Goal: Task Accomplishment & Management: Manage account settings

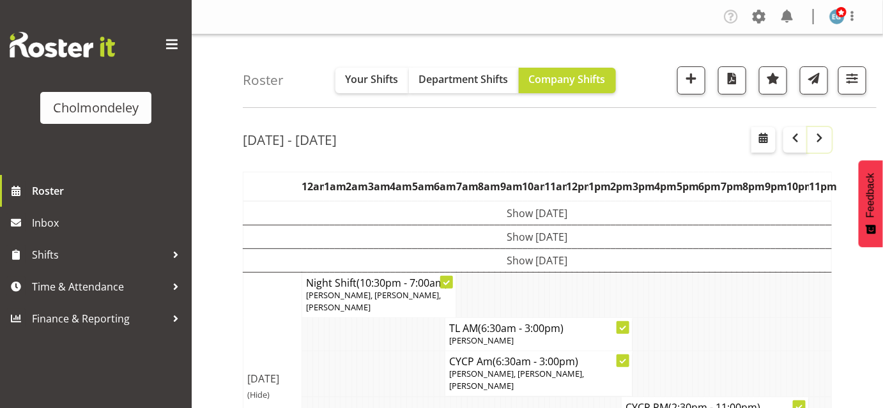
click at [818, 135] on span "button" at bounding box center [819, 137] width 15 height 15
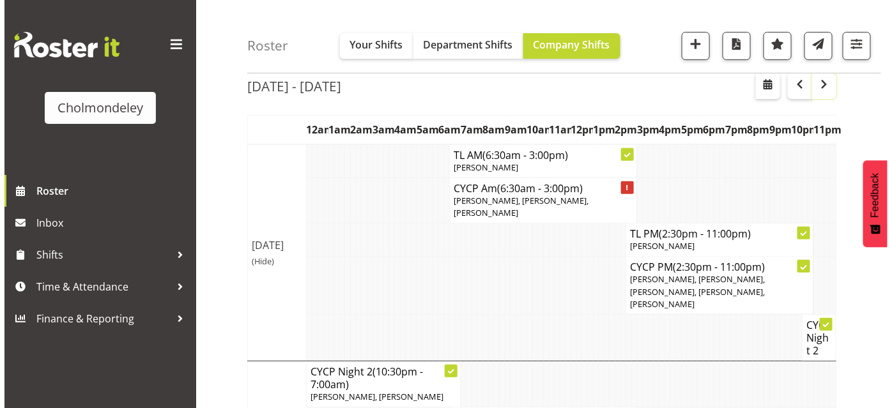
scroll to position [66, 0]
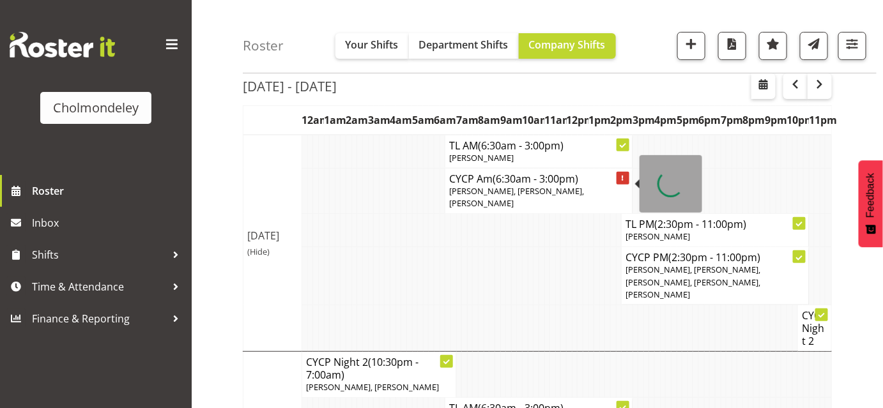
click at [627, 175] on div at bounding box center [623, 178] width 13 height 13
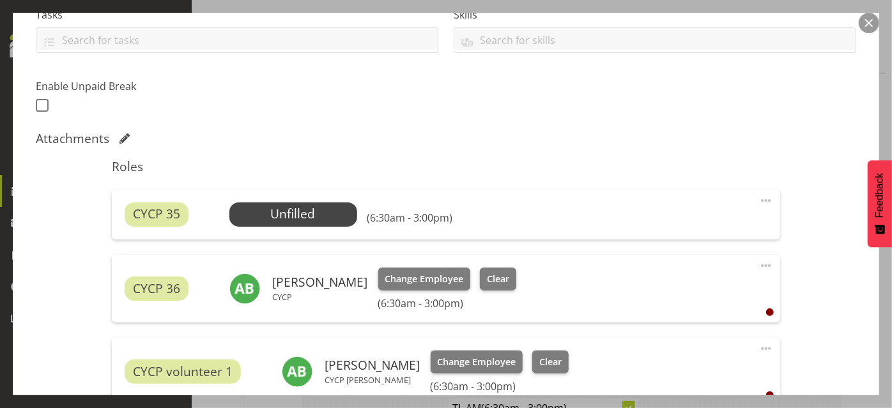
scroll to position [305, 0]
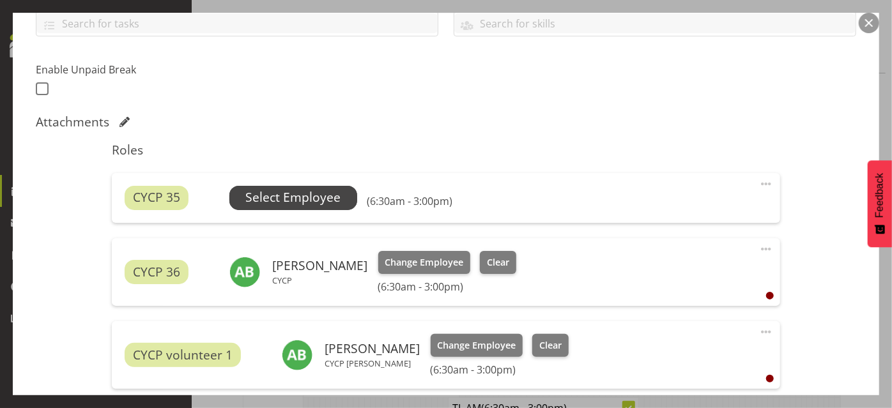
click at [302, 191] on span "Select Employee" at bounding box center [292, 198] width 95 height 19
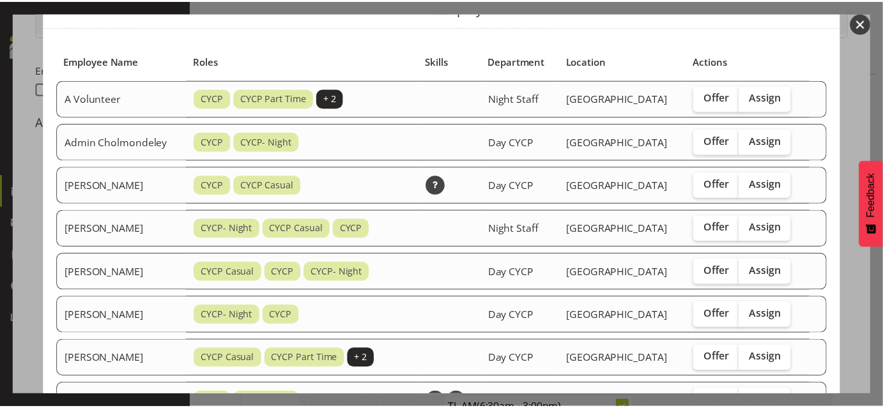
scroll to position [56, 0]
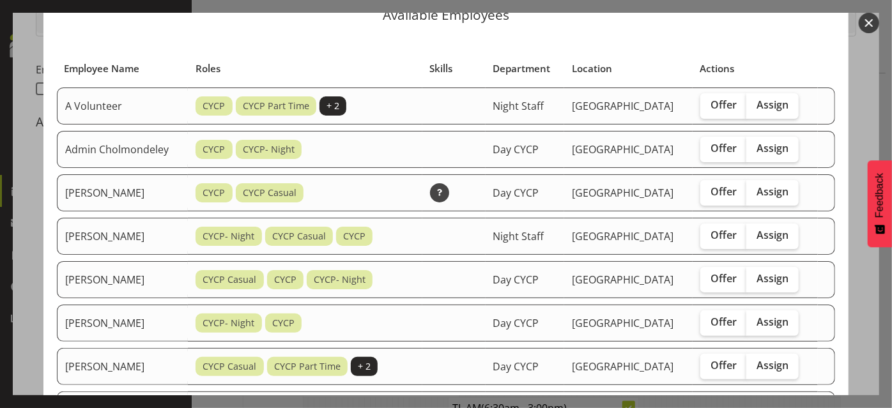
click at [867, 27] on button "button" at bounding box center [869, 23] width 20 height 20
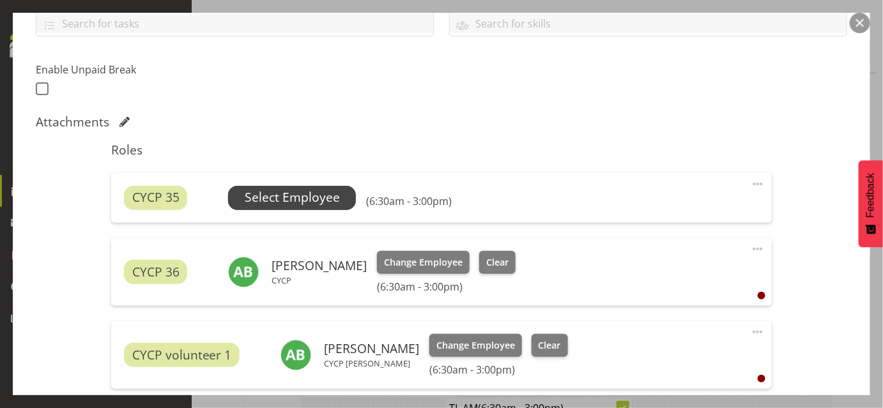
click at [330, 199] on span "Select Employee" at bounding box center [292, 198] width 95 height 19
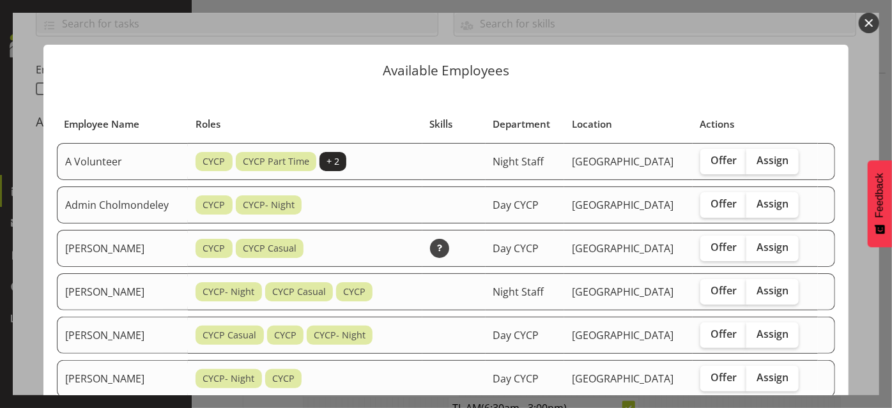
click at [871, 18] on button "button" at bounding box center [869, 23] width 20 height 20
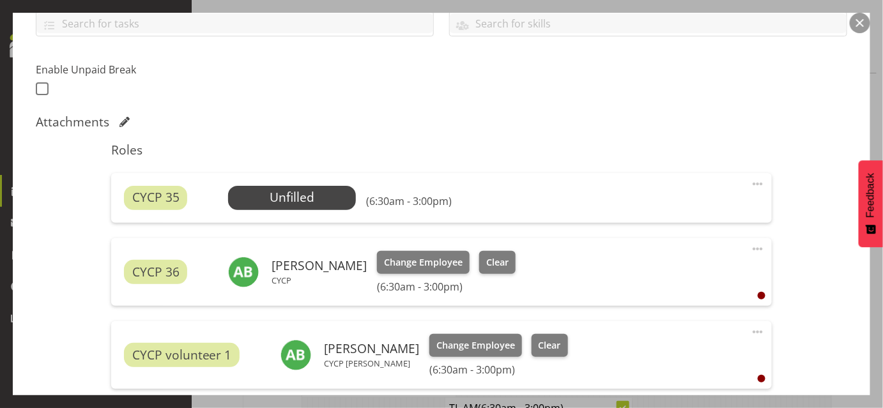
click at [858, 30] on button "button" at bounding box center [860, 23] width 20 height 20
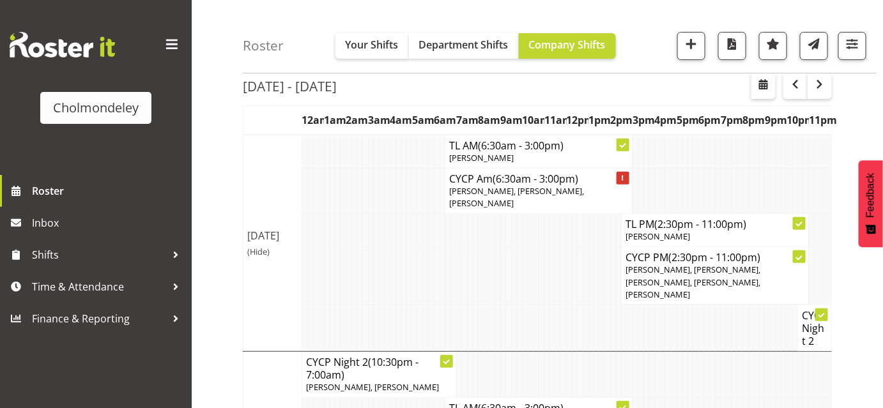
scroll to position [0, 0]
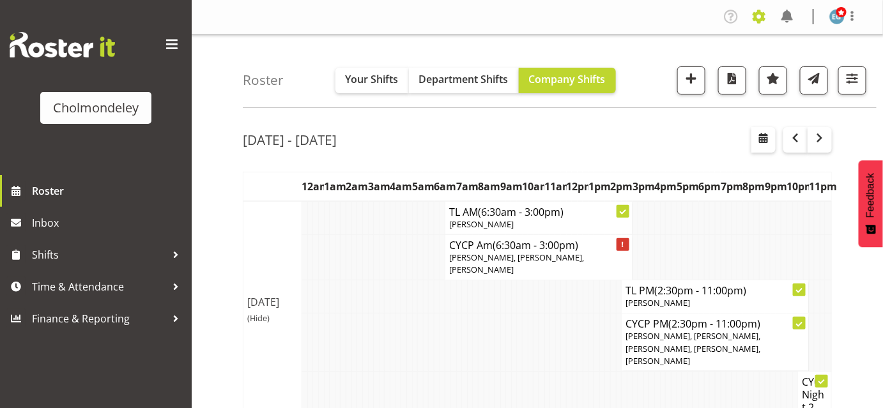
click at [765, 22] on span at bounding box center [759, 16] width 20 height 20
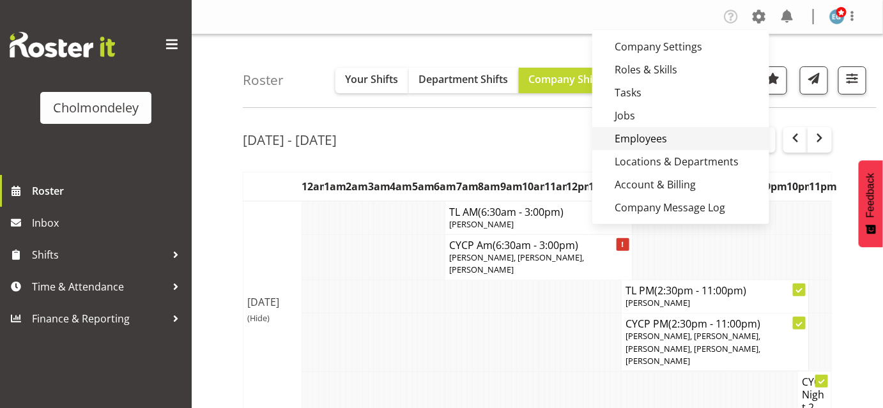
click at [660, 137] on link "Employees" at bounding box center [681, 138] width 177 height 23
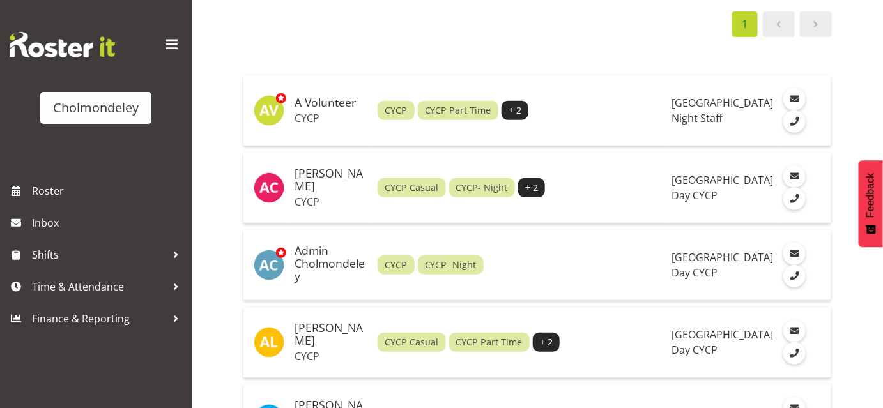
scroll to position [162, 0]
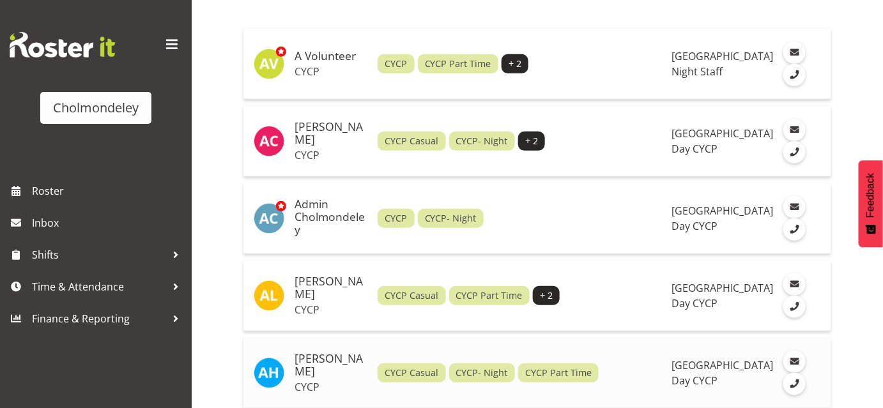
click at [331, 359] on h5 "[PERSON_NAME]" at bounding box center [331, 366] width 73 height 26
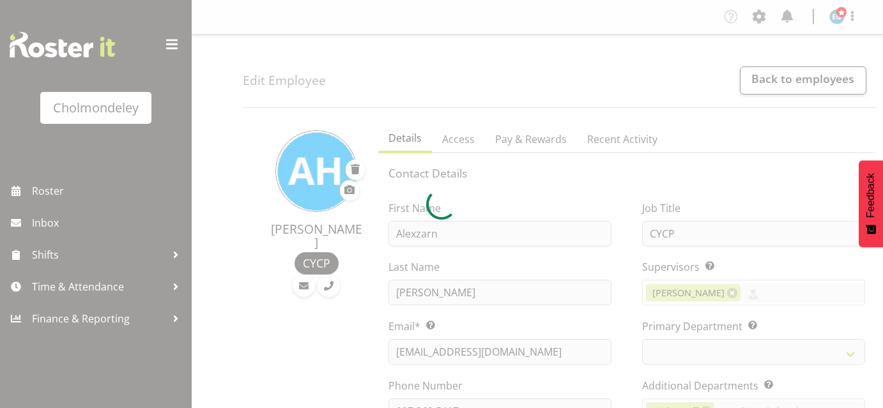
select select "shift"
select select "TimelineWeek"
select select
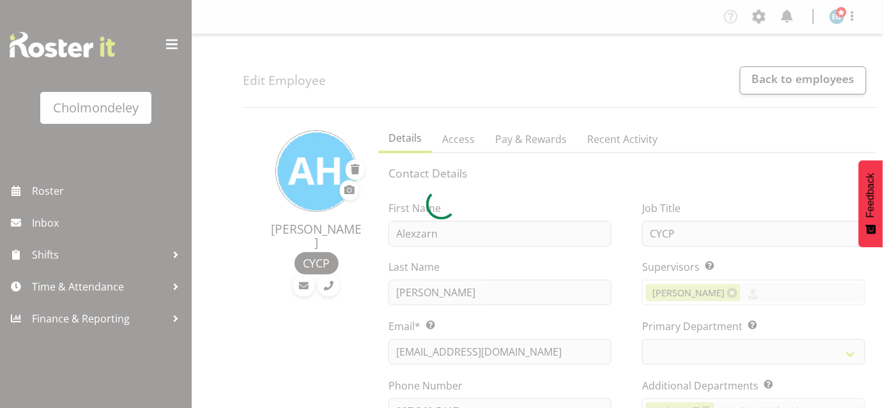
select select
select select "80"
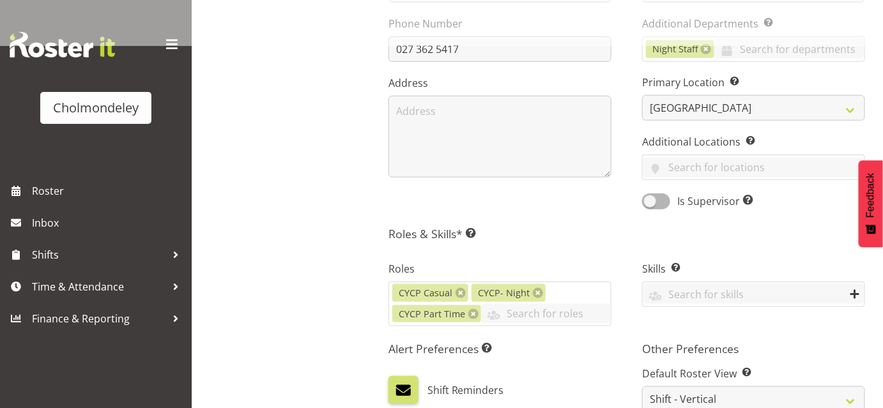
scroll to position [365, 0]
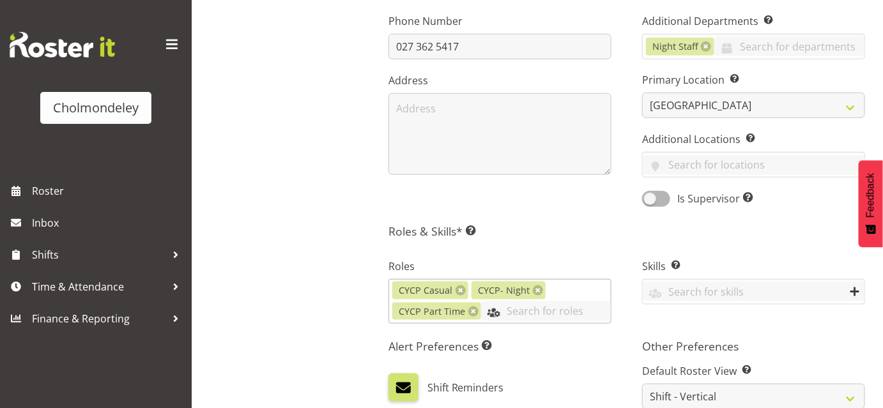
click at [559, 306] on input "text" at bounding box center [546, 312] width 130 height 20
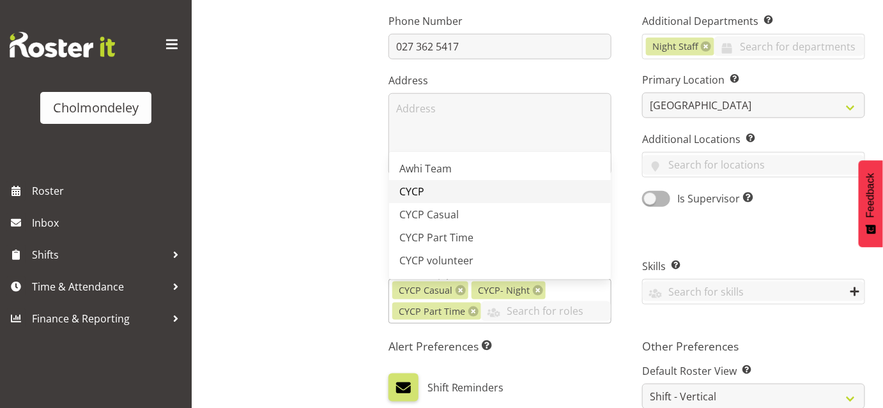
click at [445, 189] on link "CYCP" at bounding box center [500, 191] width 222 height 23
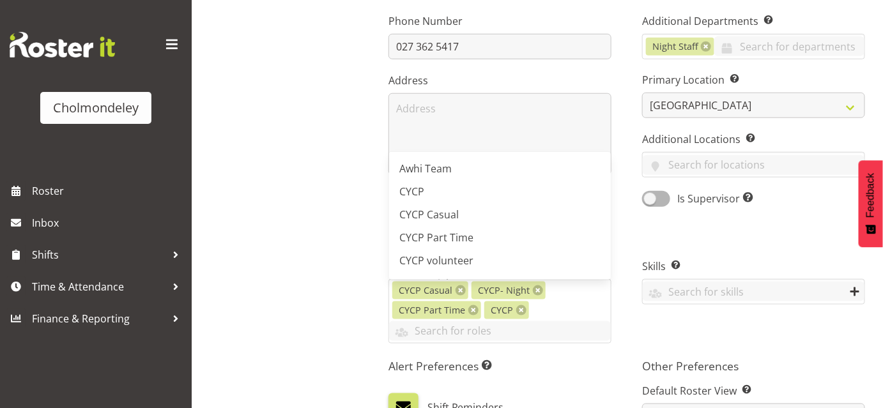
click at [295, 181] on div "Alexzarn Harmer CYCP" at bounding box center [307, 293] width 128 height 1080
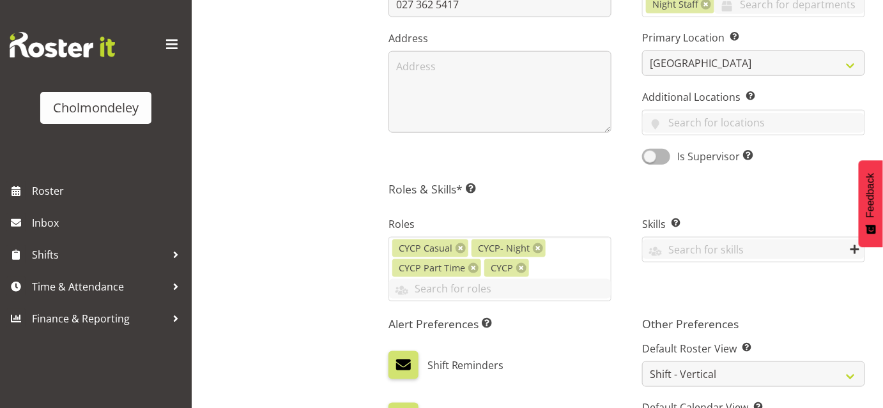
scroll to position [773, 0]
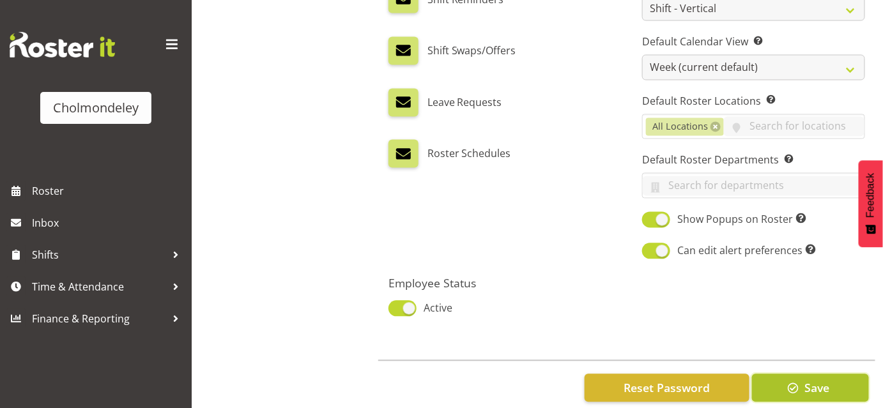
click at [828, 380] on span "Save" at bounding box center [817, 388] width 25 height 17
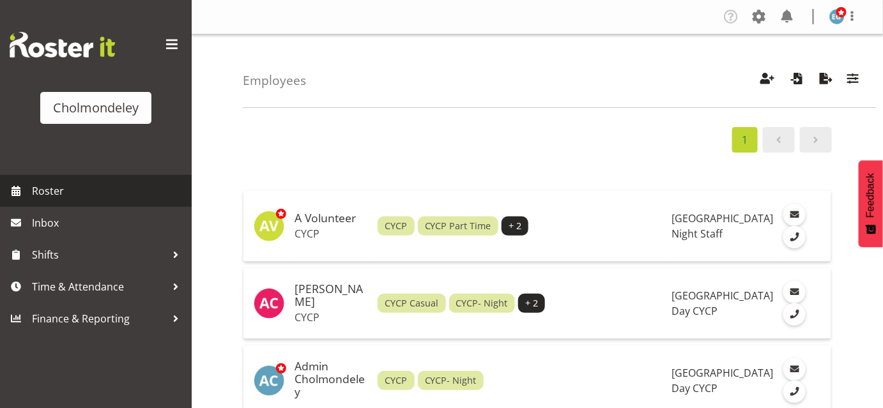
click at [68, 190] on span "Roster" at bounding box center [108, 191] width 153 height 19
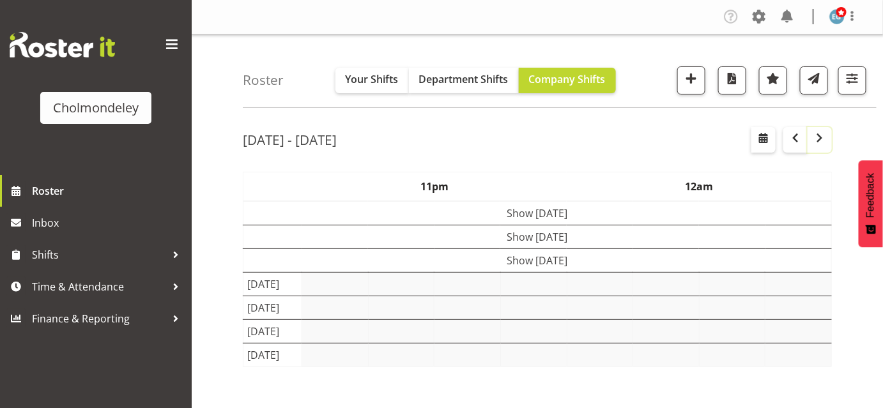
click at [814, 139] on span "button" at bounding box center [819, 137] width 15 height 15
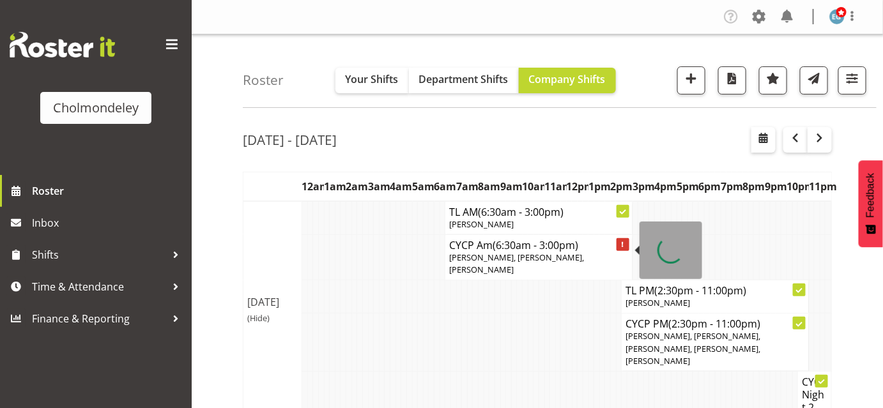
click at [586, 242] on h4 "CYCP Am (6:30am - 3:00pm)" at bounding box center [538, 245] width 179 height 13
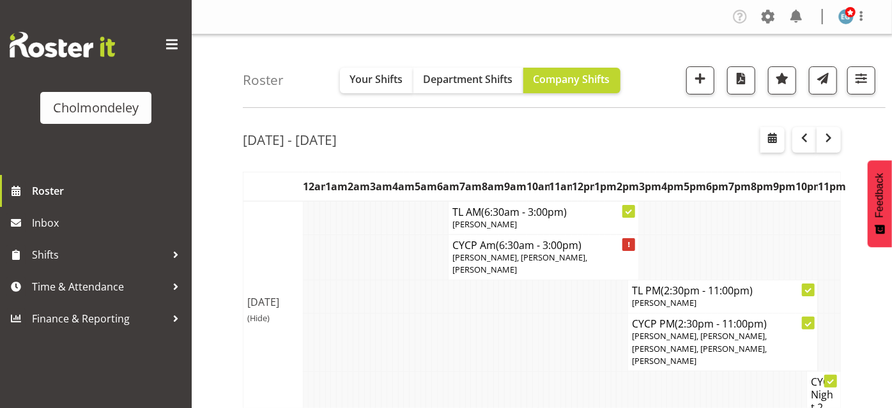
click at [532, 254] on input "text" at bounding box center [556, 259] width 203 height 27
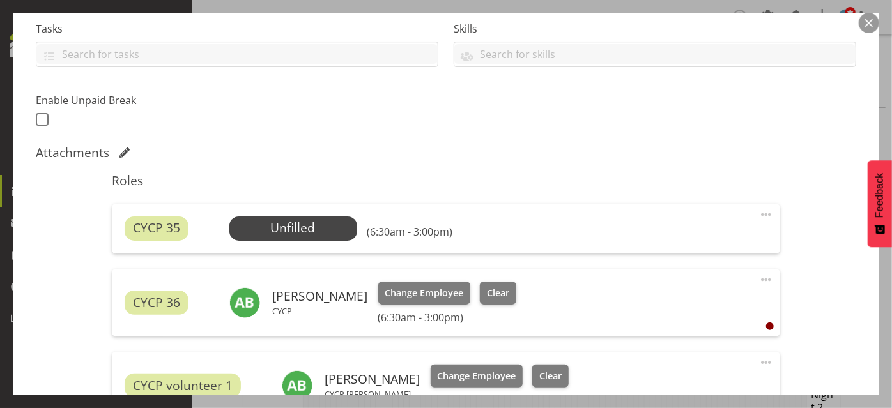
scroll to position [281, 0]
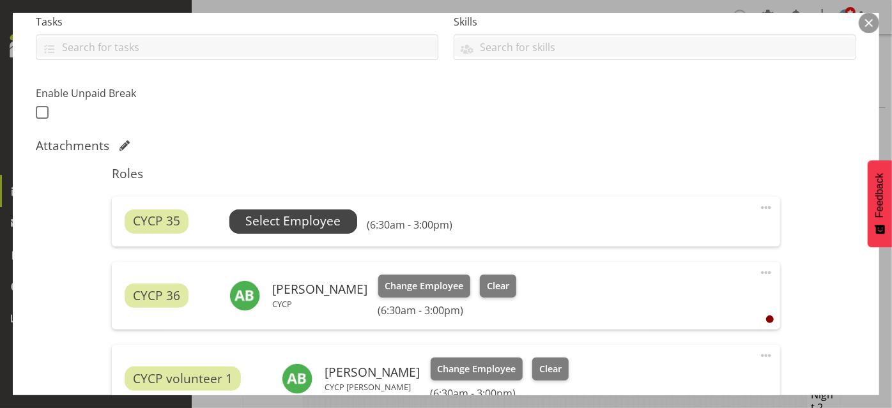
click at [312, 219] on span "Select Employee" at bounding box center [292, 221] width 95 height 19
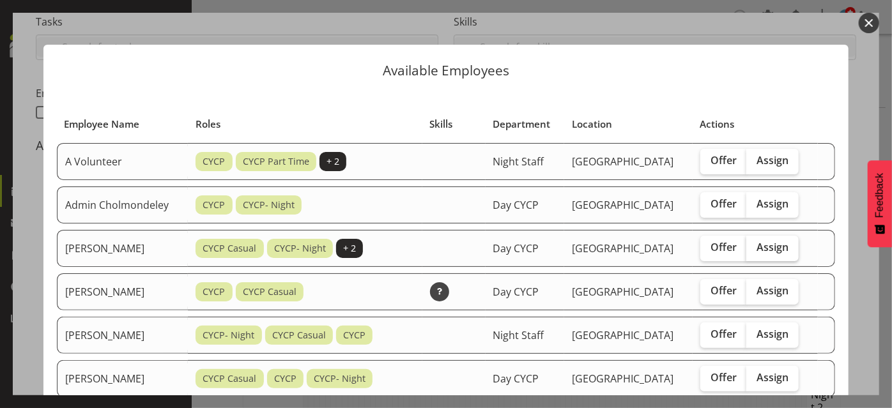
click at [766, 248] on span "Assign" at bounding box center [773, 247] width 32 height 13
click at [755, 248] on input "Assign" at bounding box center [751, 248] width 8 height 8
checkbox input "true"
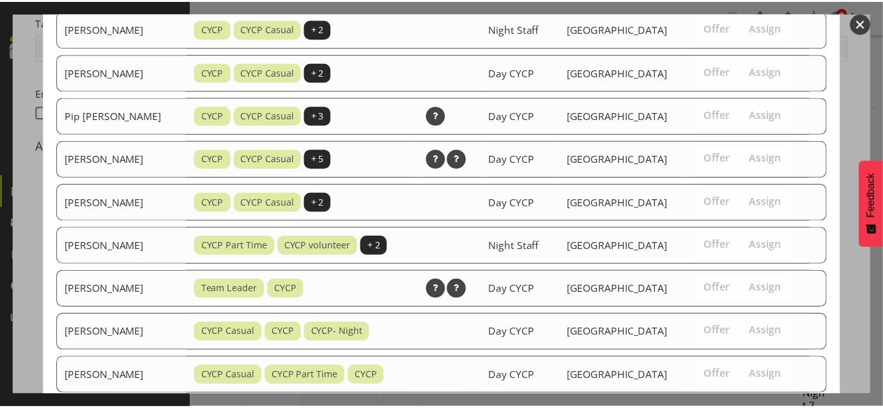
scroll to position [889, 0]
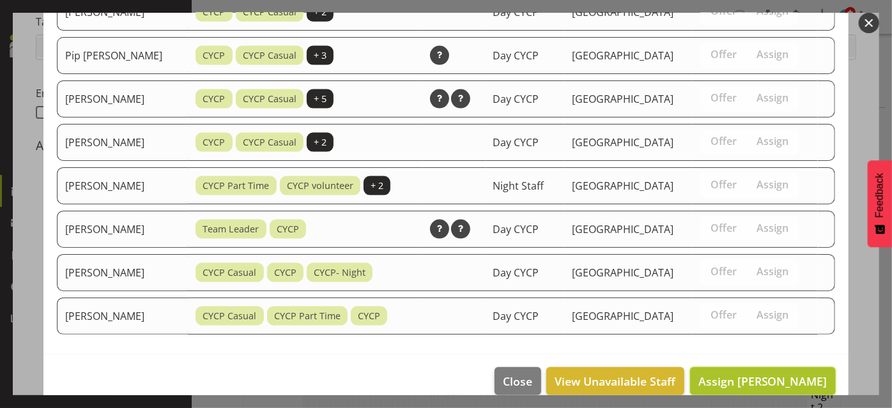
click at [792, 374] on span "Assign Alexzarn Harmer" at bounding box center [763, 381] width 129 height 15
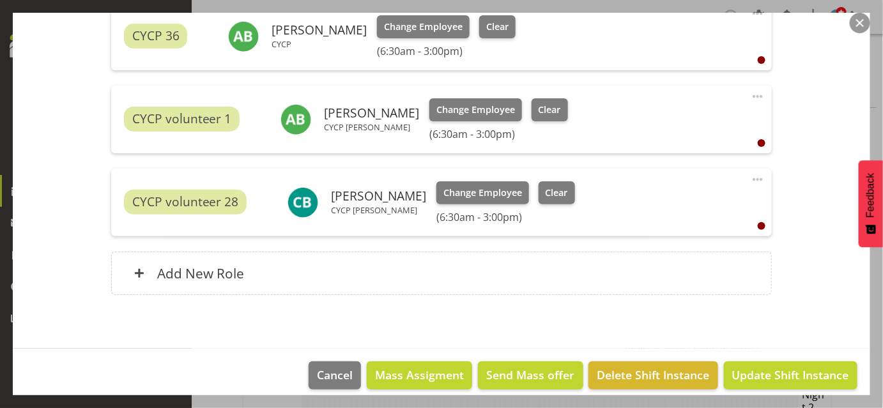
scroll to position [570, 0]
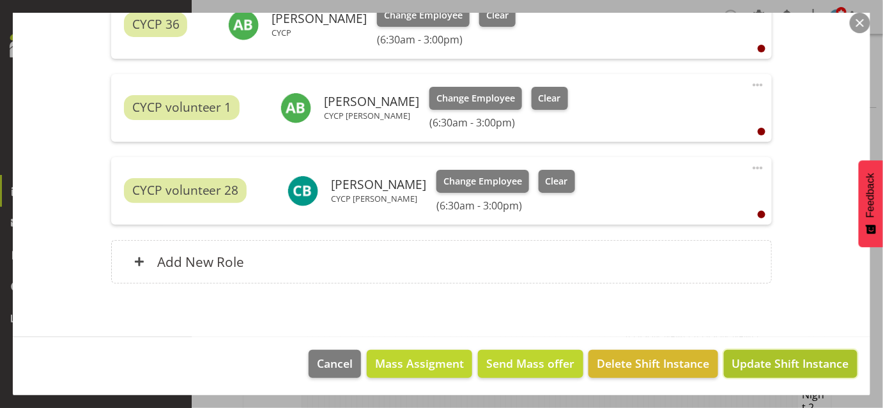
click at [800, 359] on span "Update Shift Instance" at bounding box center [791, 363] width 117 height 17
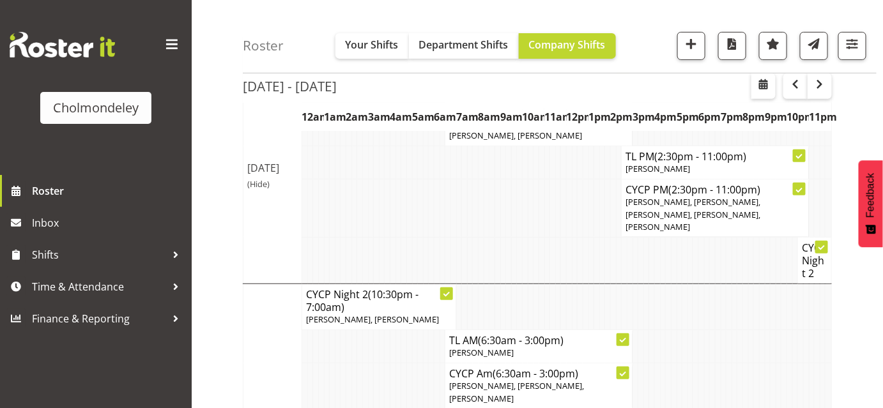
scroll to position [0, 0]
